Goal: Information Seeking & Learning: Learn about a topic

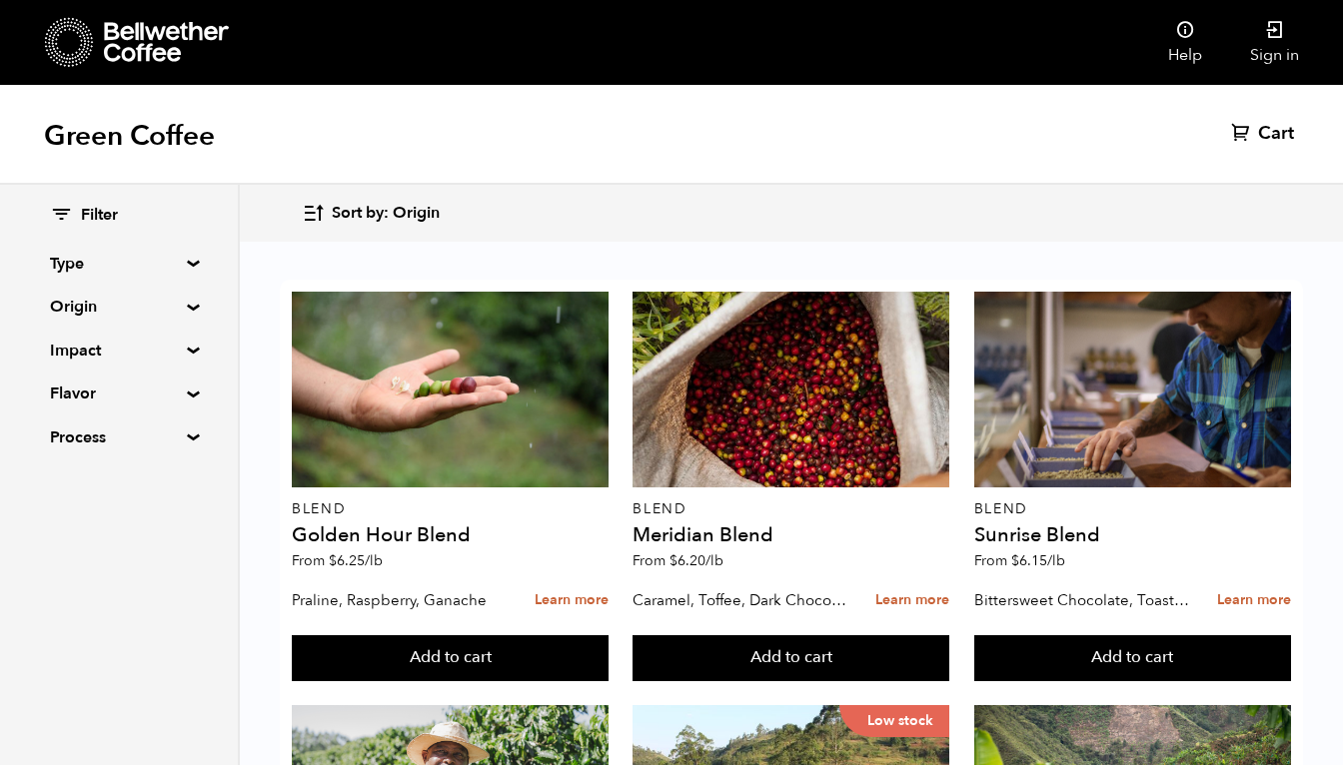
scroll to position [1615, 0]
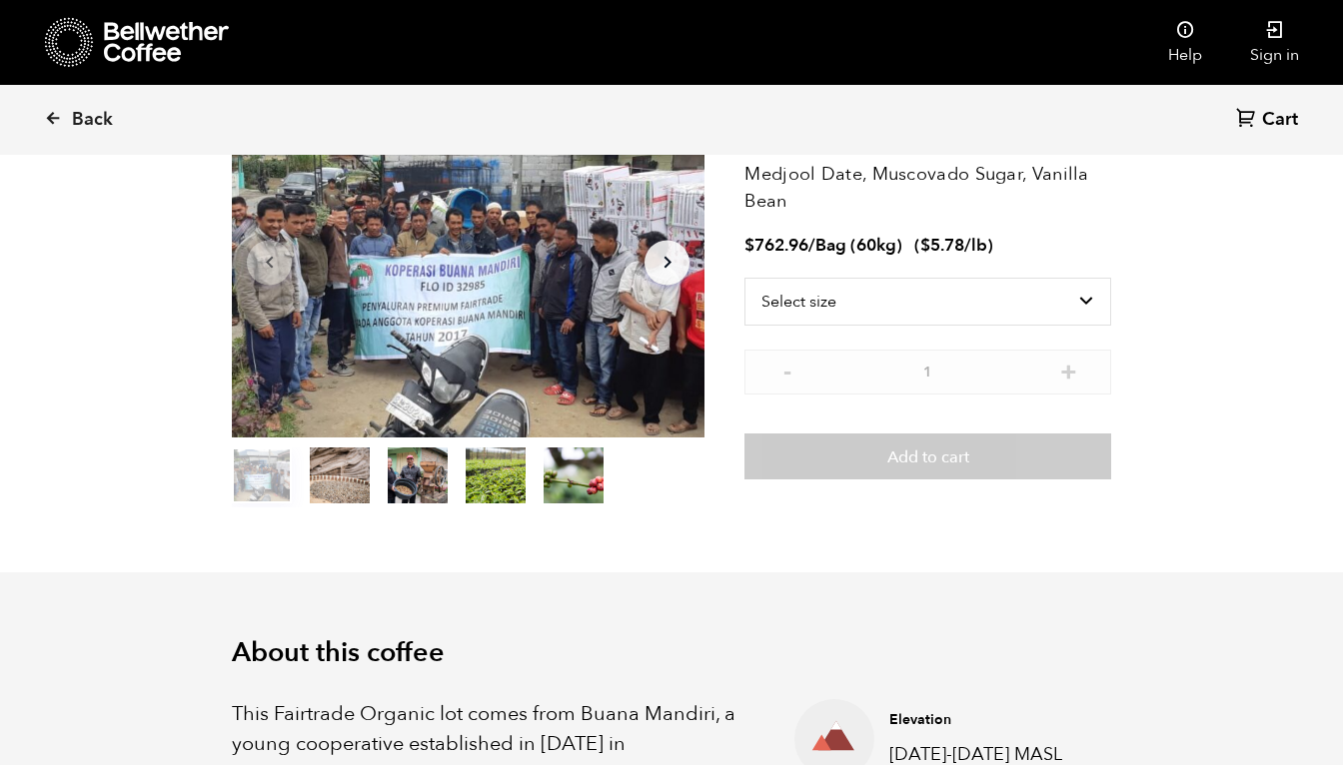
scroll to position [164, 0]
click at [671, 255] on icon "Arrow Right" at bounding box center [668, 264] width 24 height 24
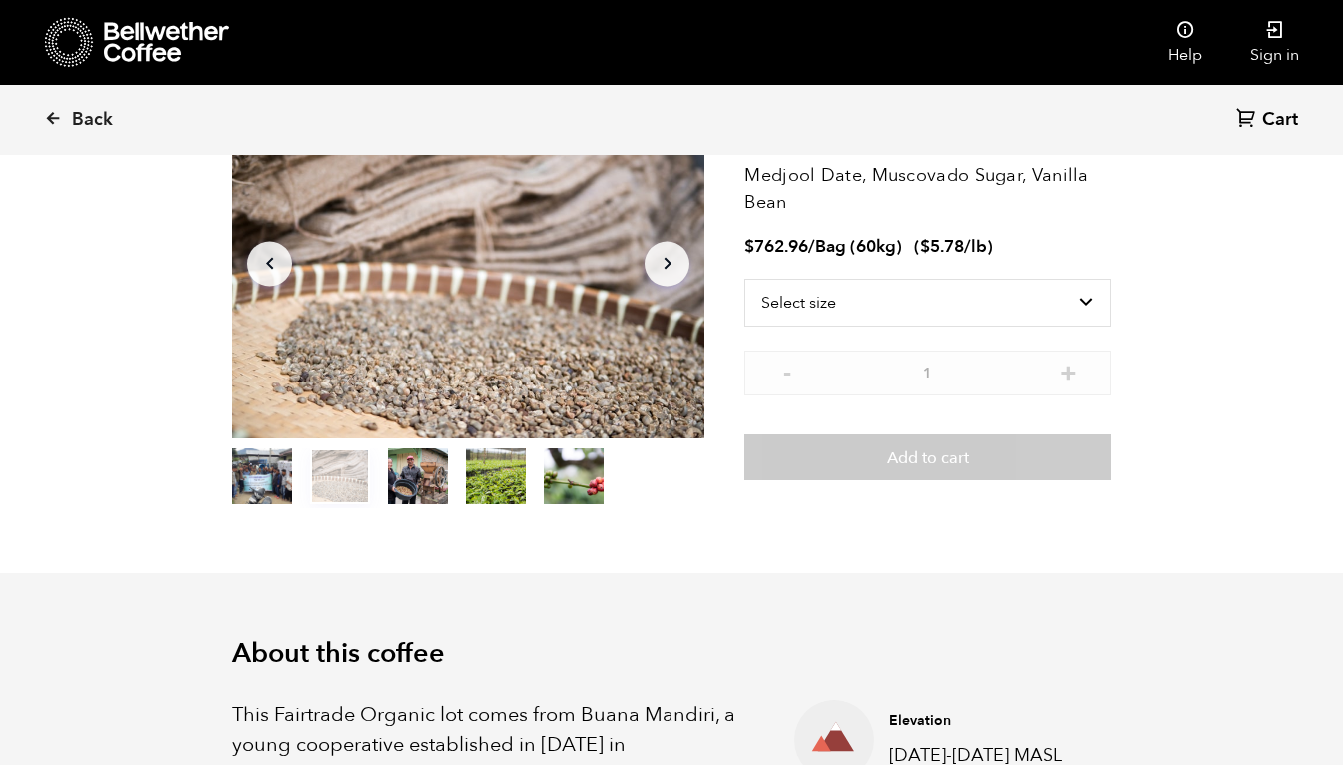
click at [671, 255] on icon "Arrow Right" at bounding box center [668, 264] width 24 height 24
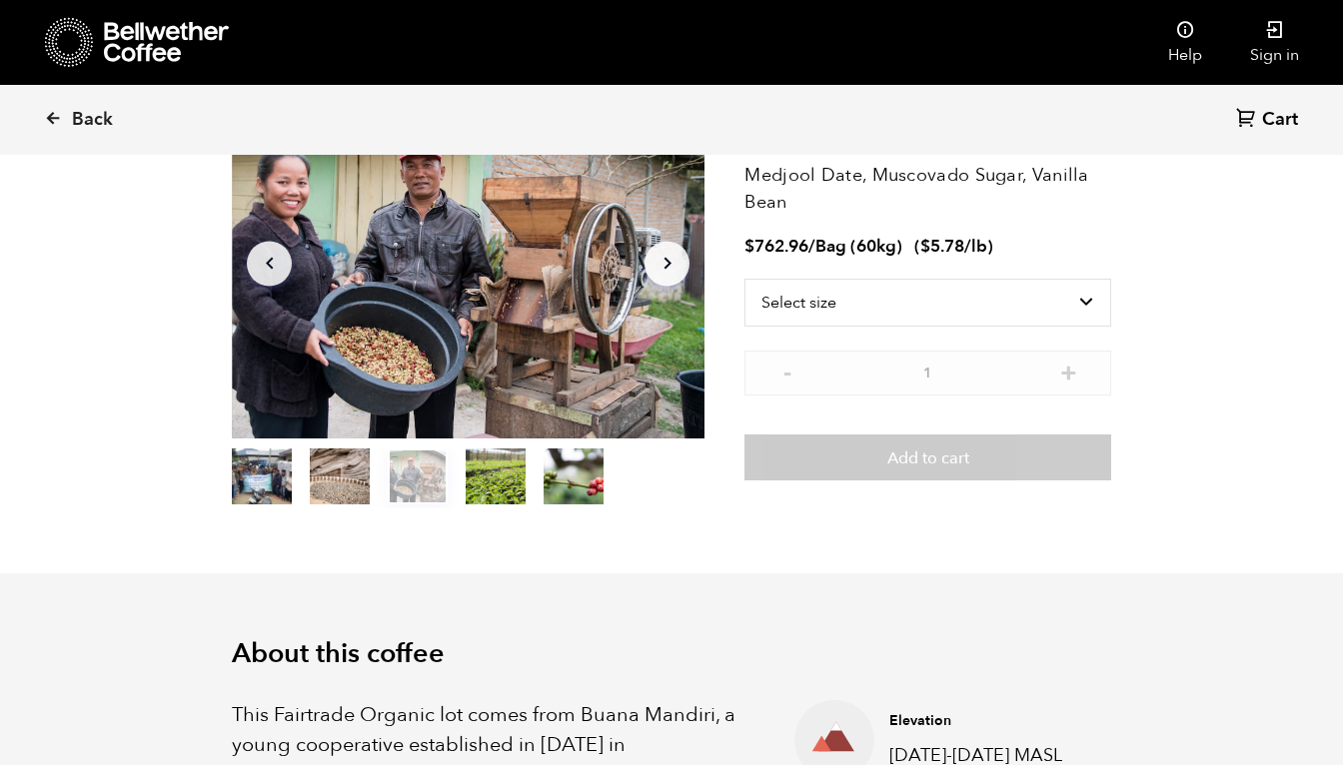
click at [671, 255] on icon "Arrow Right" at bounding box center [668, 264] width 24 height 24
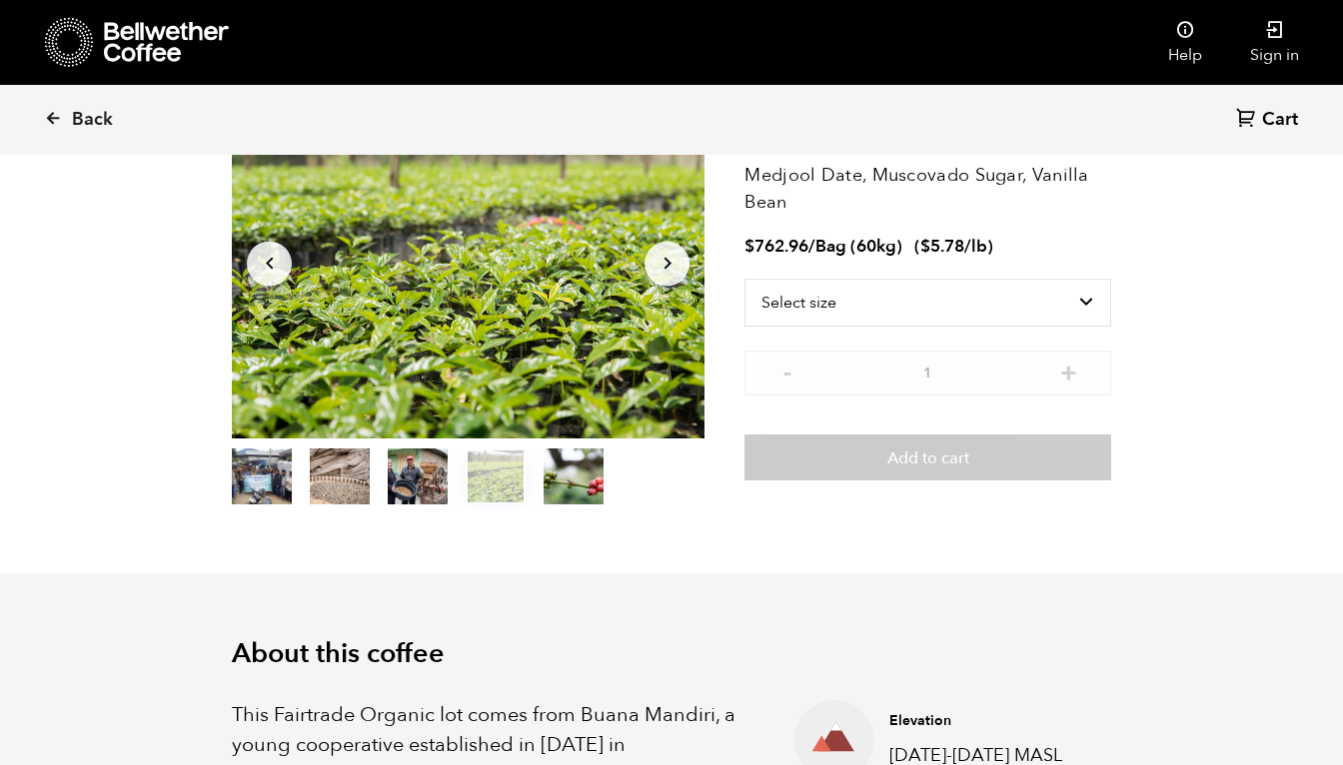
click at [671, 255] on icon "Arrow Right" at bounding box center [668, 264] width 24 height 24
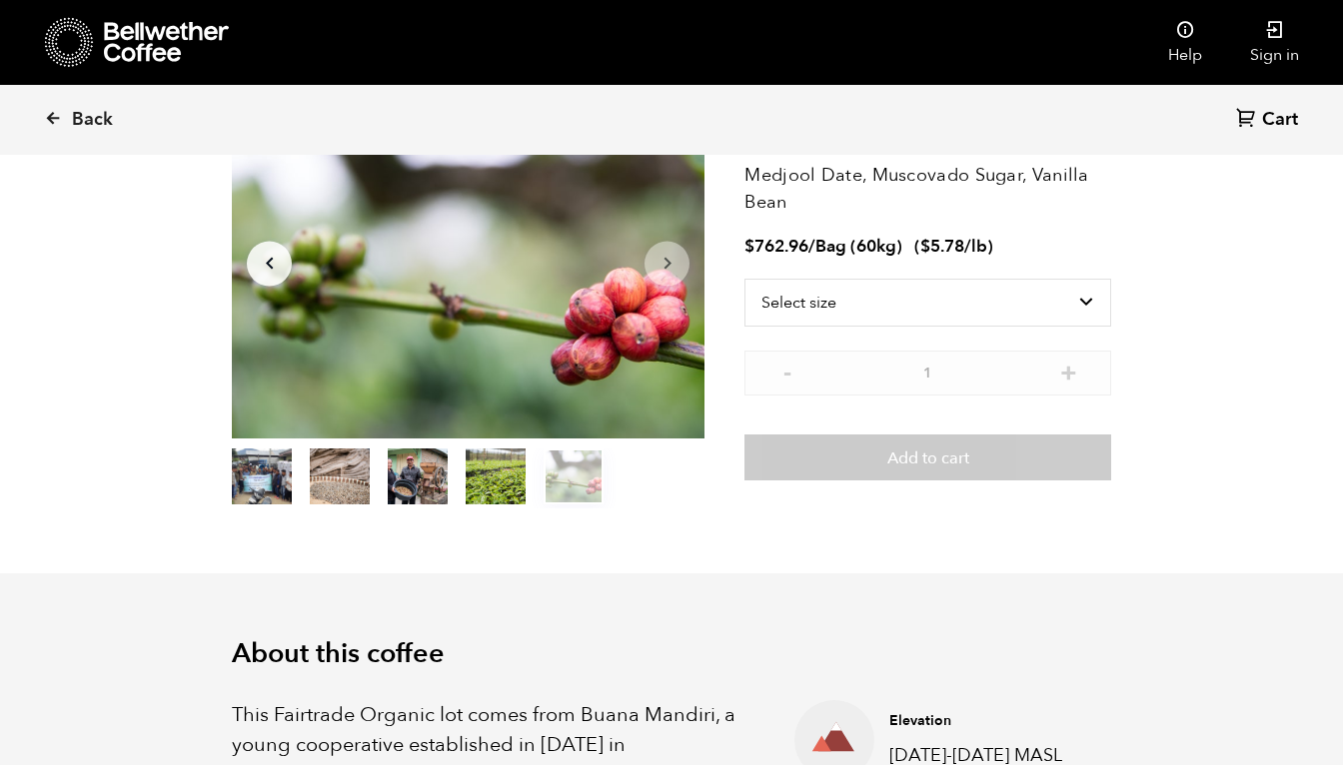
click at [671, 255] on icon "Arrow Right" at bounding box center [668, 264] width 24 height 24
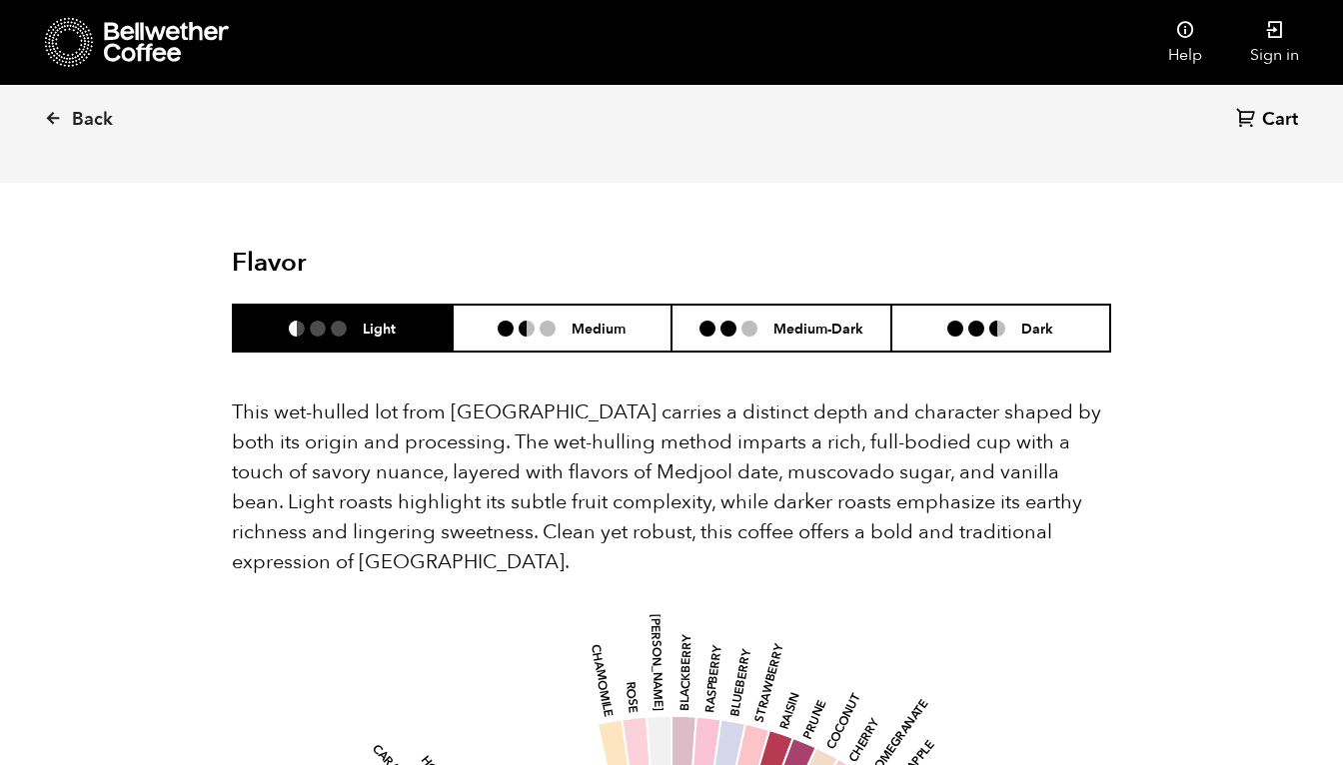
scroll to position [1288, 0]
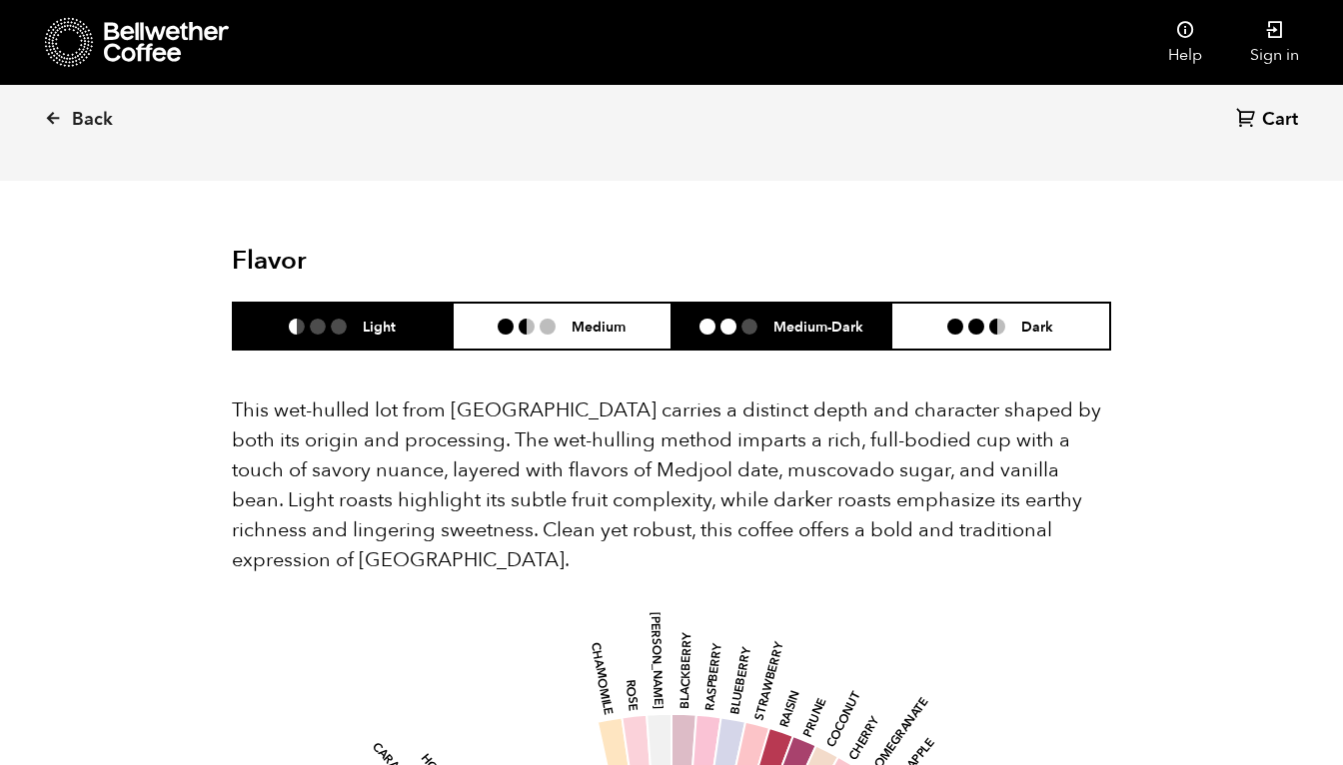
click at [803, 318] on h6 "Medium-Dark" at bounding box center [818, 326] width 90 height 17
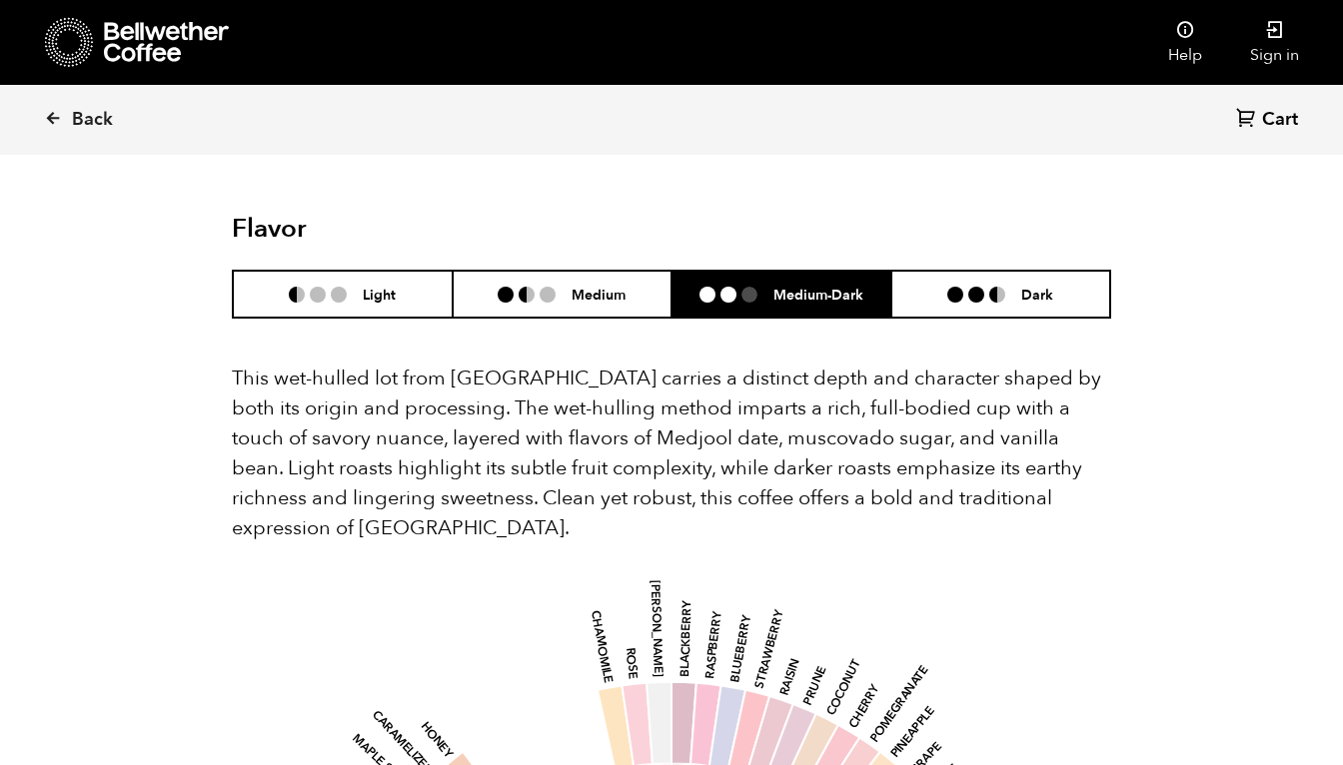
scroll to position [1315, 0]
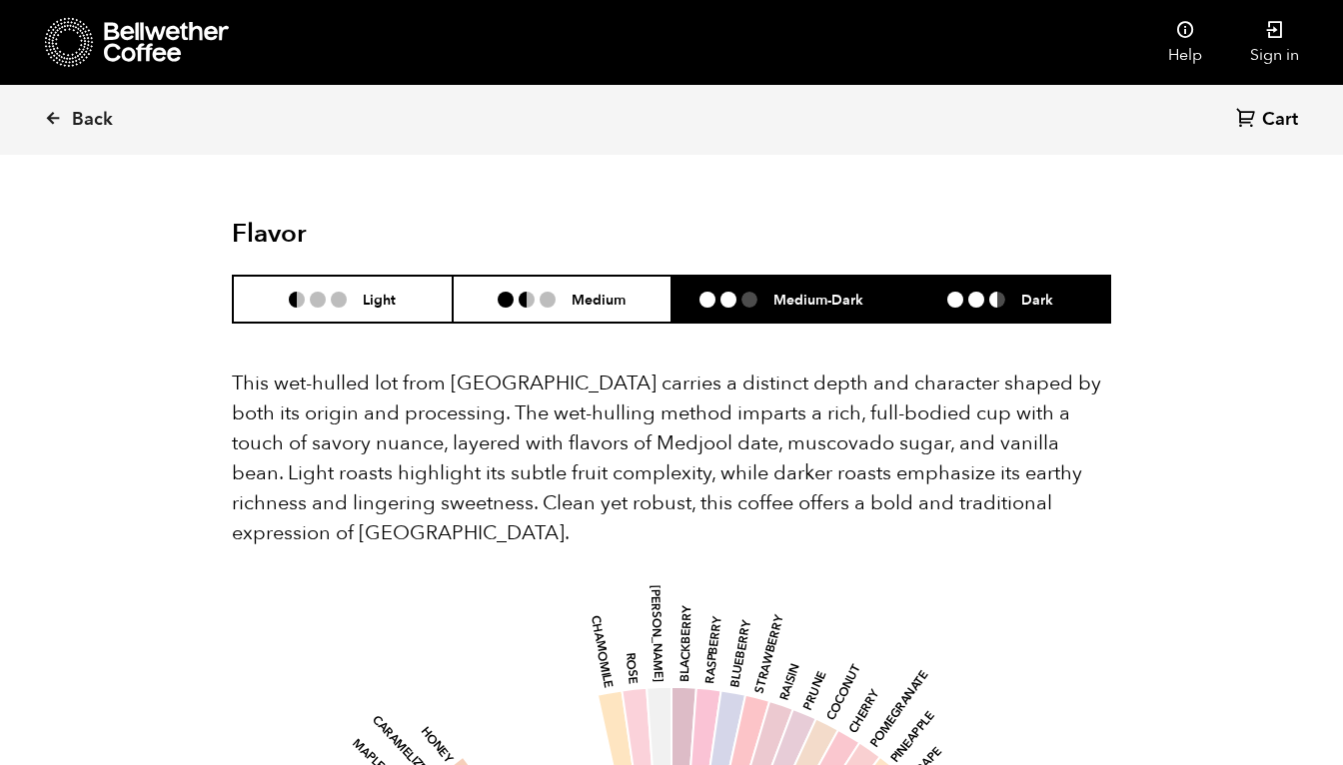
click at [1024, 291] on h6 "Dark" at bounding box center [1037, 299] width 32 height 17
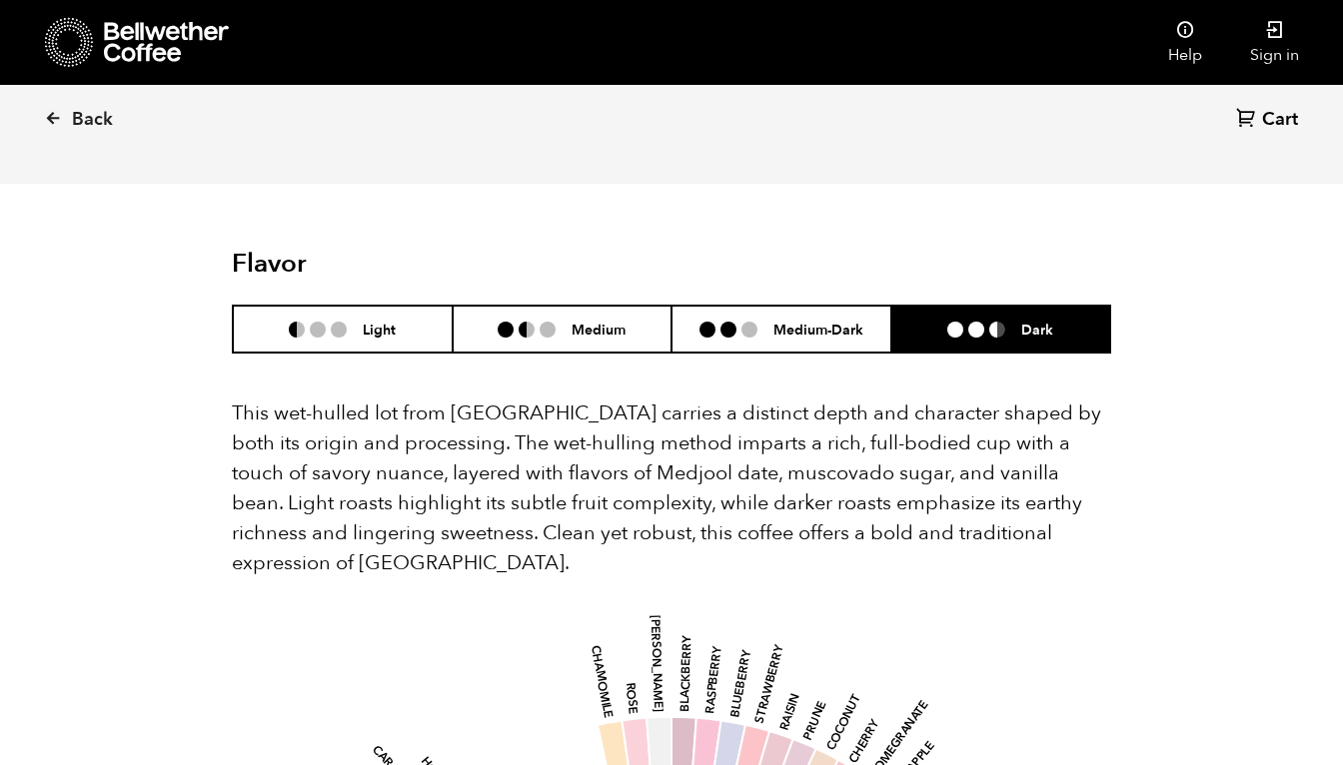
scroll to position [1278, 0]
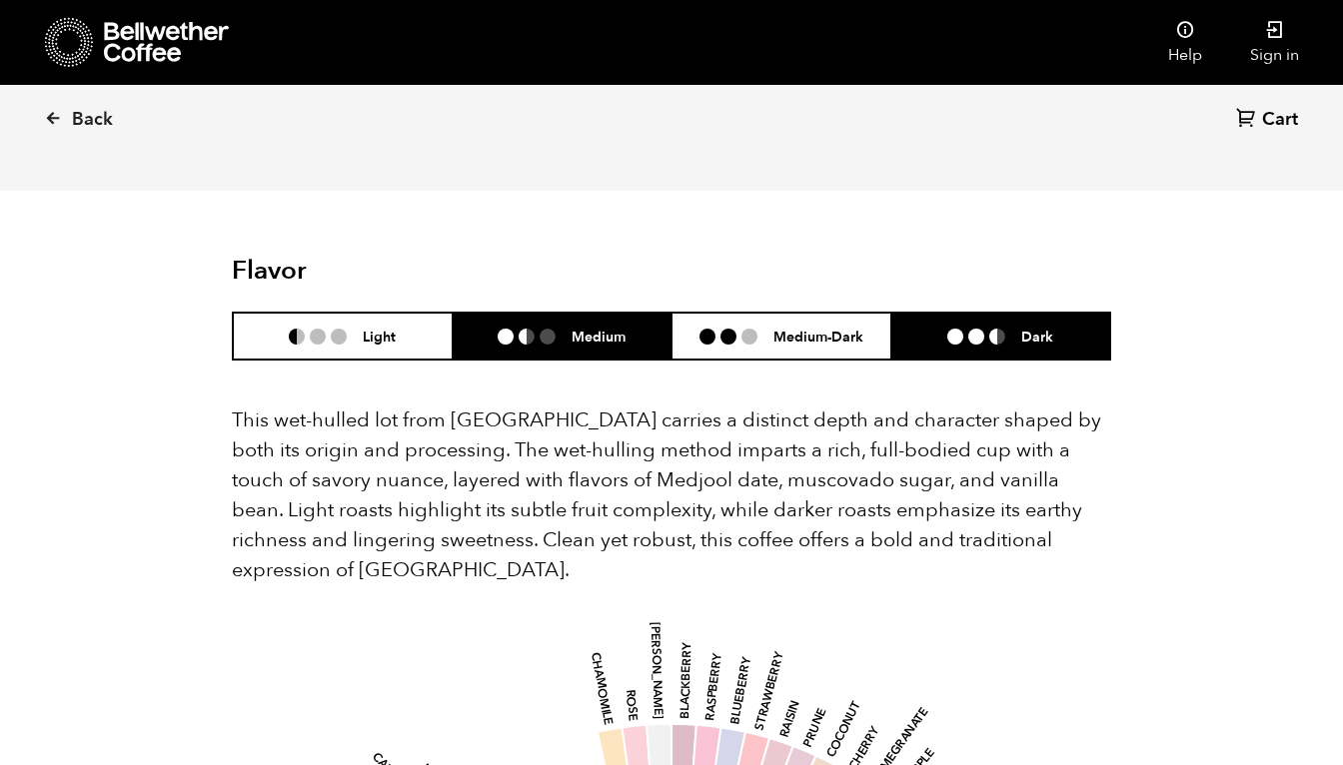
click at [518, 329] on ul at bounding box center [535, 337] width 74 height 16
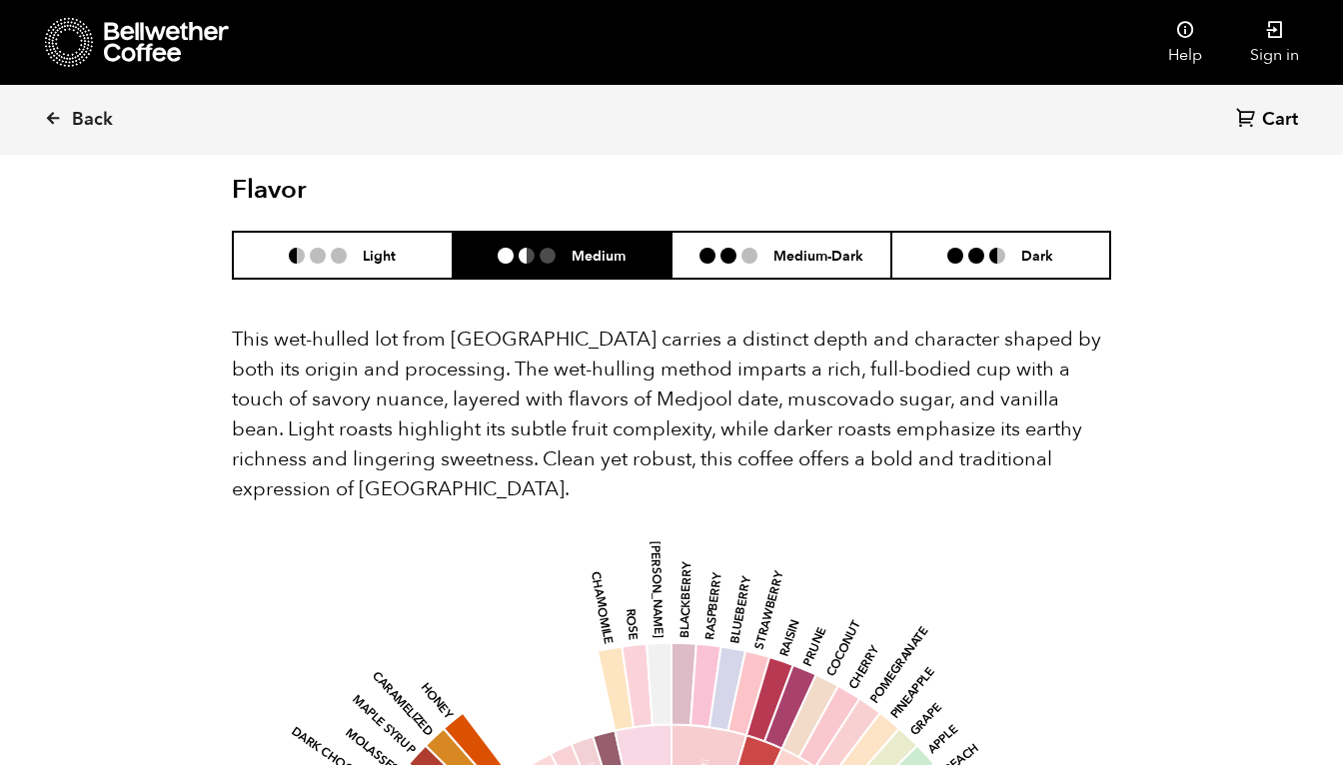
scroll to position [1353, 0]
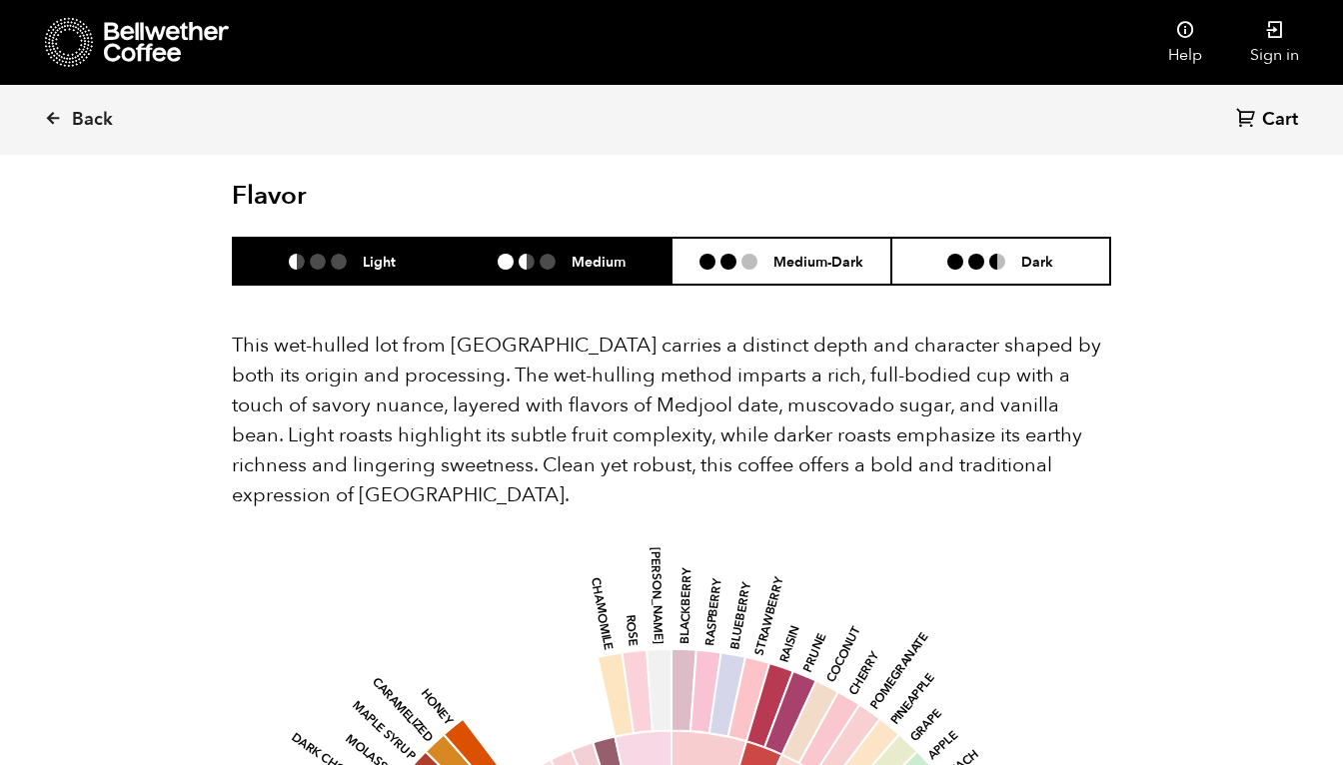
click at [377, 253] on h6 "Light" at bounding box center [379, 261] width 33 height 17
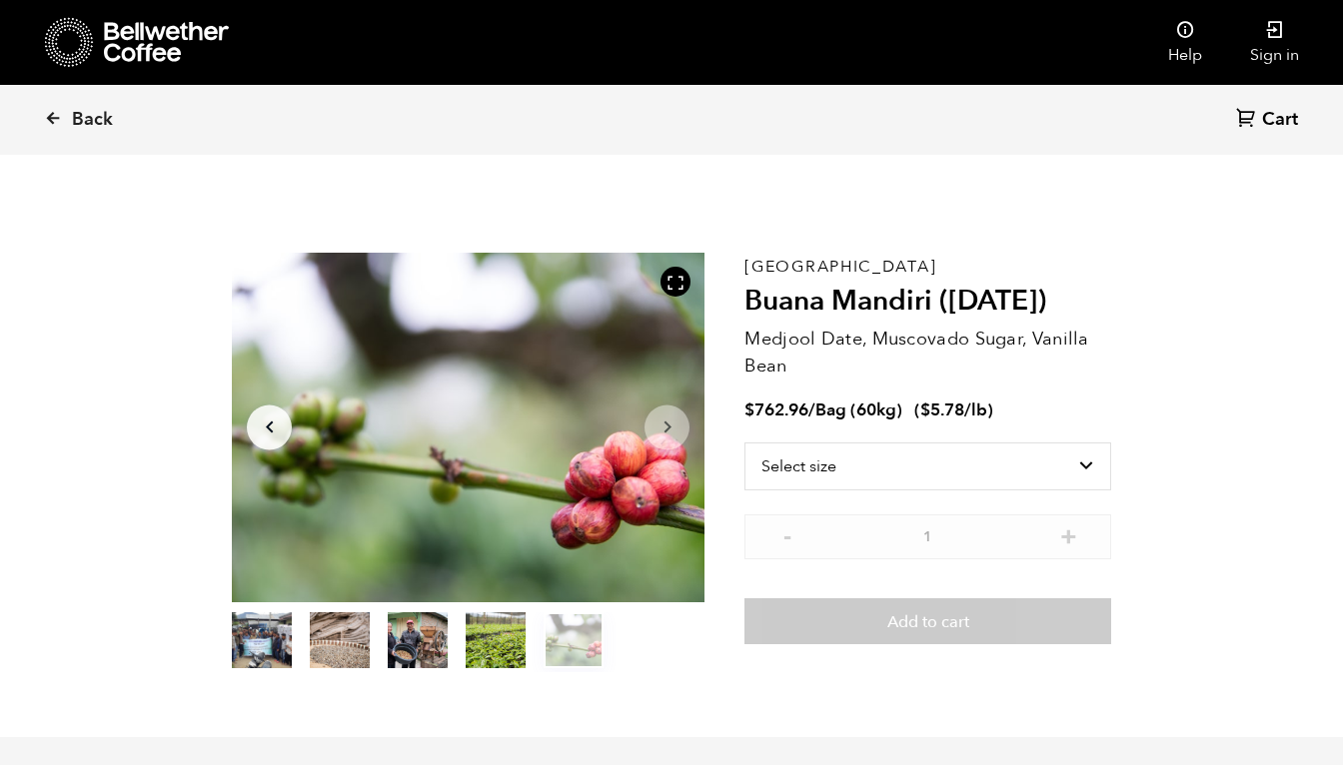
scroll to position [0, 0]
click at [56, 116] on icon at bounding box center [53, 118] width 18 height 18
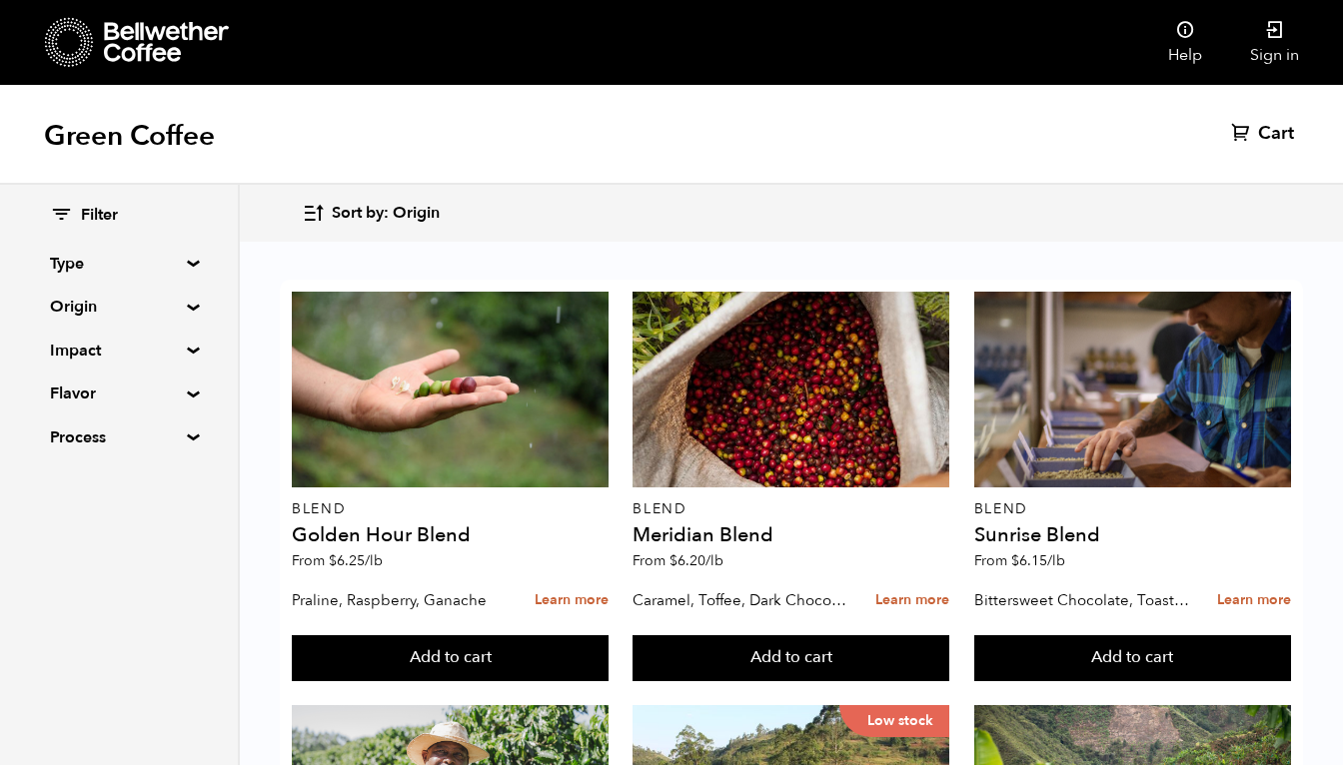
scroll to position [2042, 0]
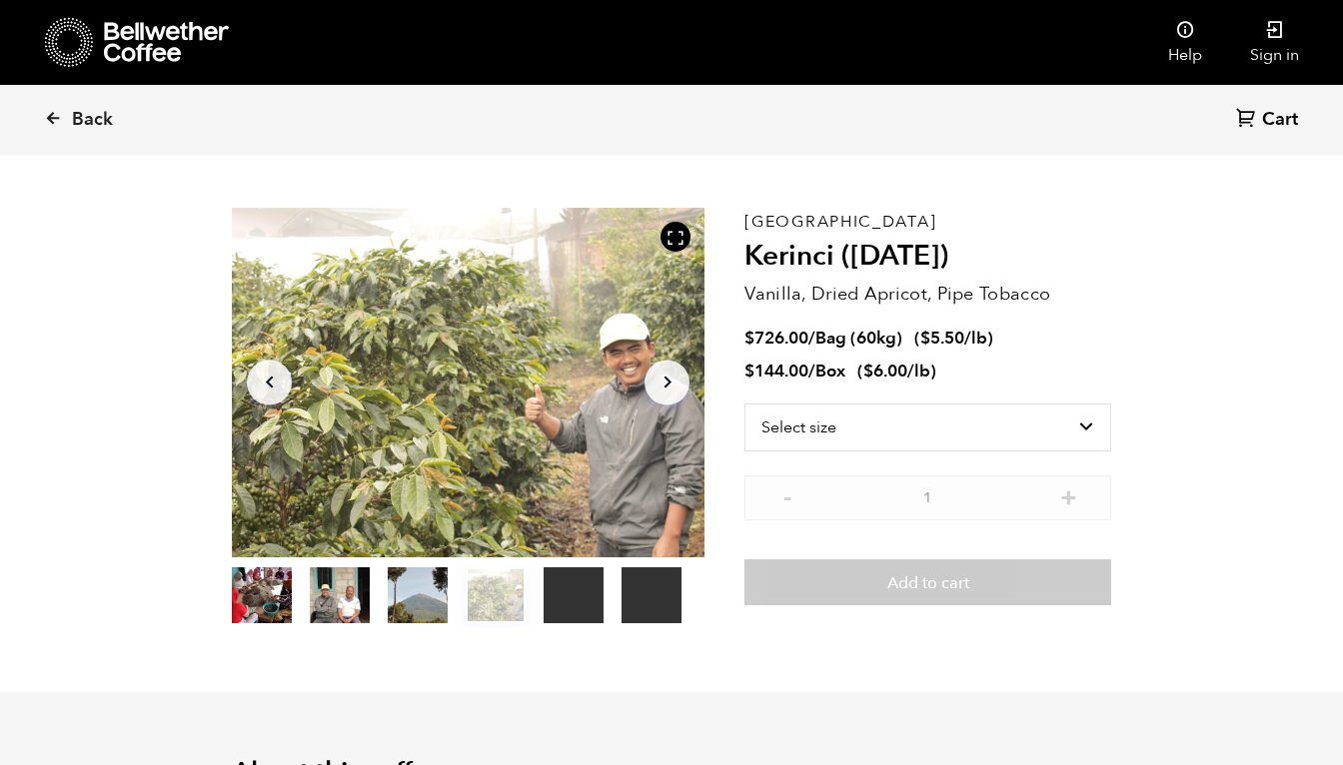
scroll to position [74, 0]
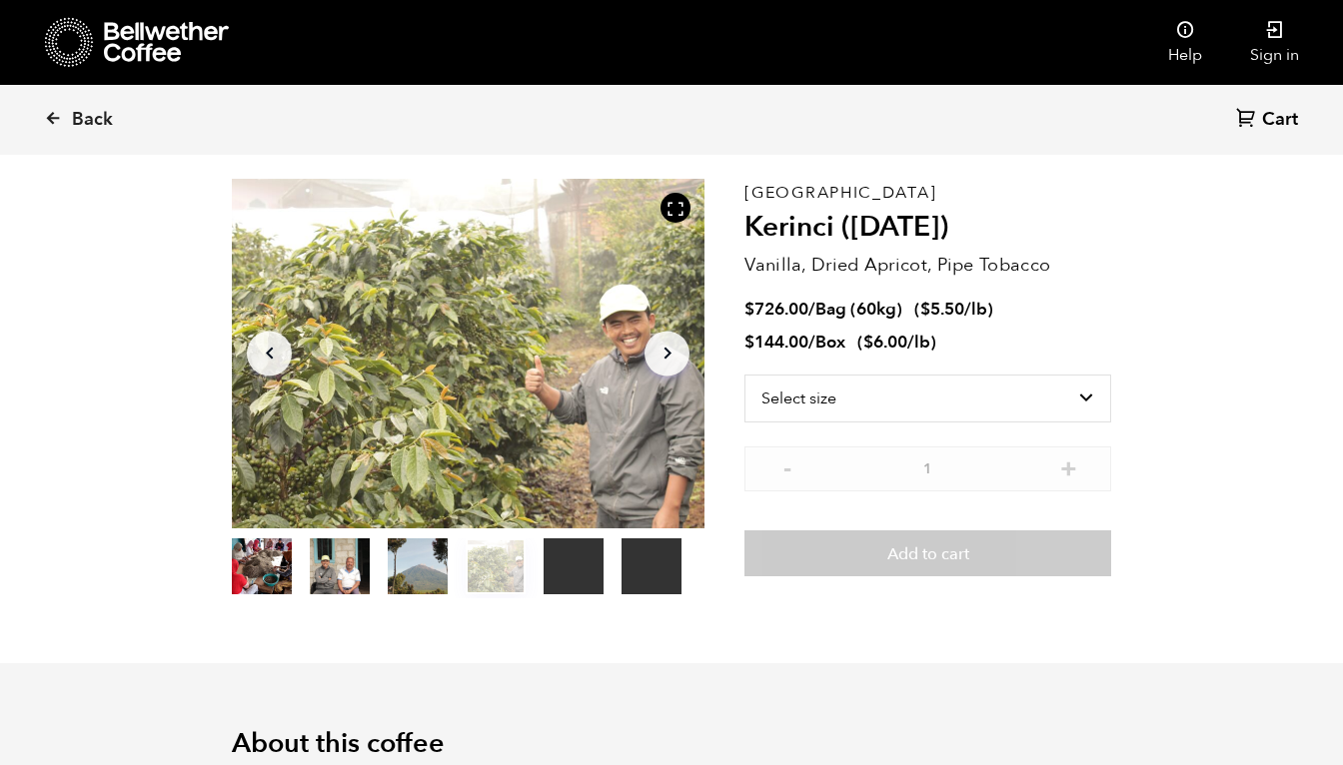
click at [576, 563] on button "item 4" at bounding box center [574, 571] width 60 height 56
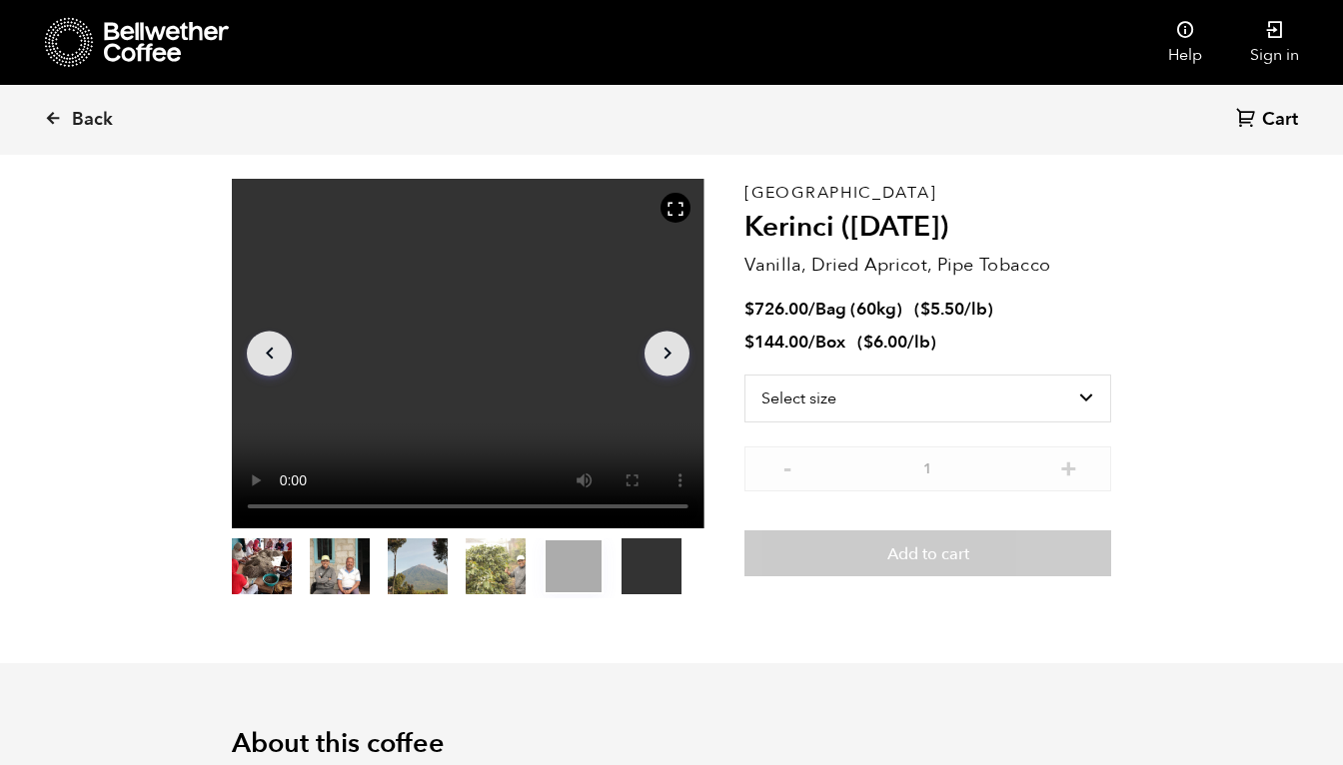
click at [463, 346] on video "Your browser does not support the video tag." at bounding box center [468, 354] width 473 height 350
click at [673, 351] on icon "Arrow Right" at bounding box center [668, 354] width 24 height 24
click at [459, 353] on video "Your browser does not support the video tag." at bounding box center [468, 354] width 473 height 350
click at [52, 119] on icon at bounding box center [53, 118] width 18 height 18
